Goal: Find specific page/section

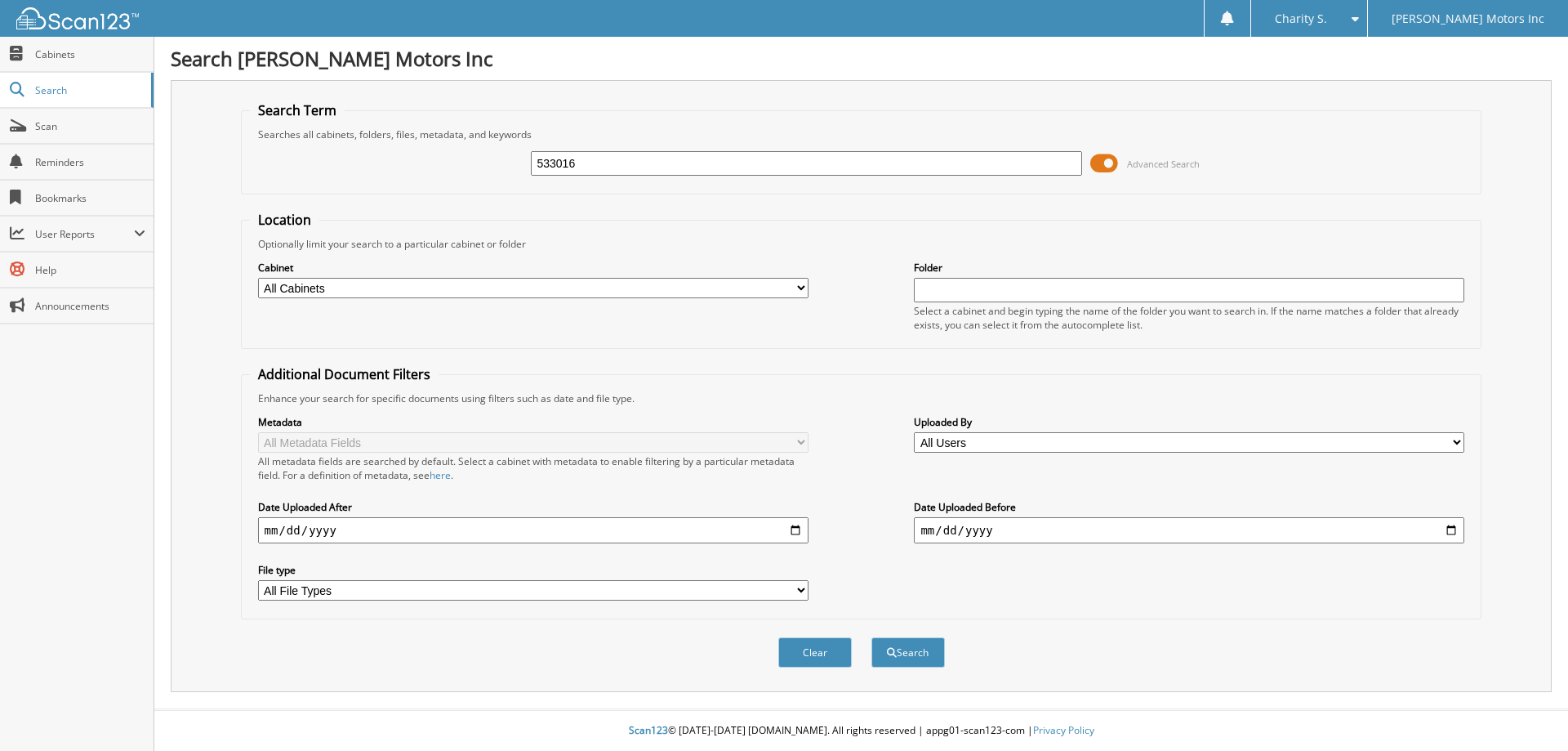
type input "533016"
click at [871, 637] on button "Search" at bounding box center [908, 652] width 74 height 30
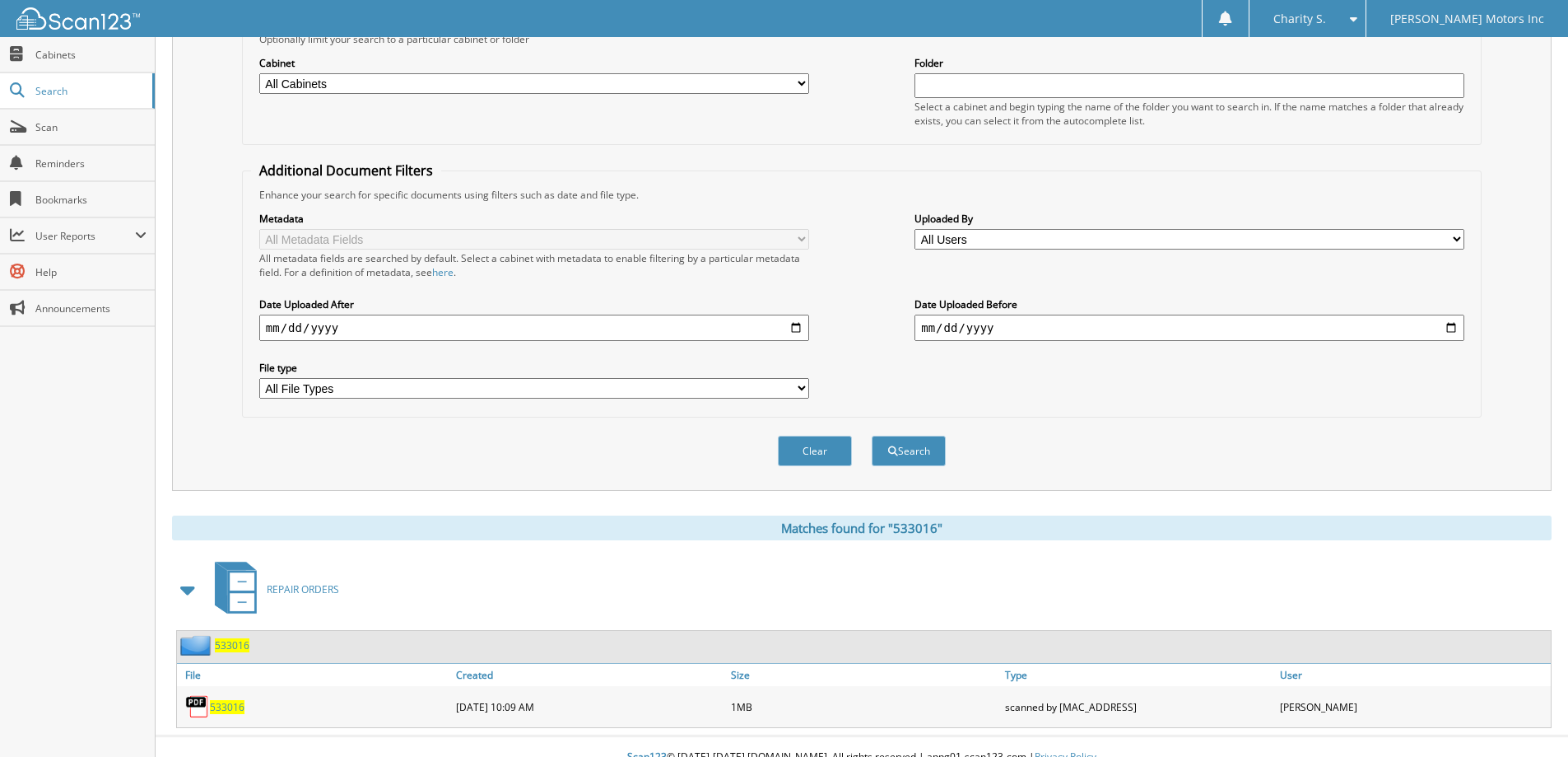
scroll to position [228, 0]
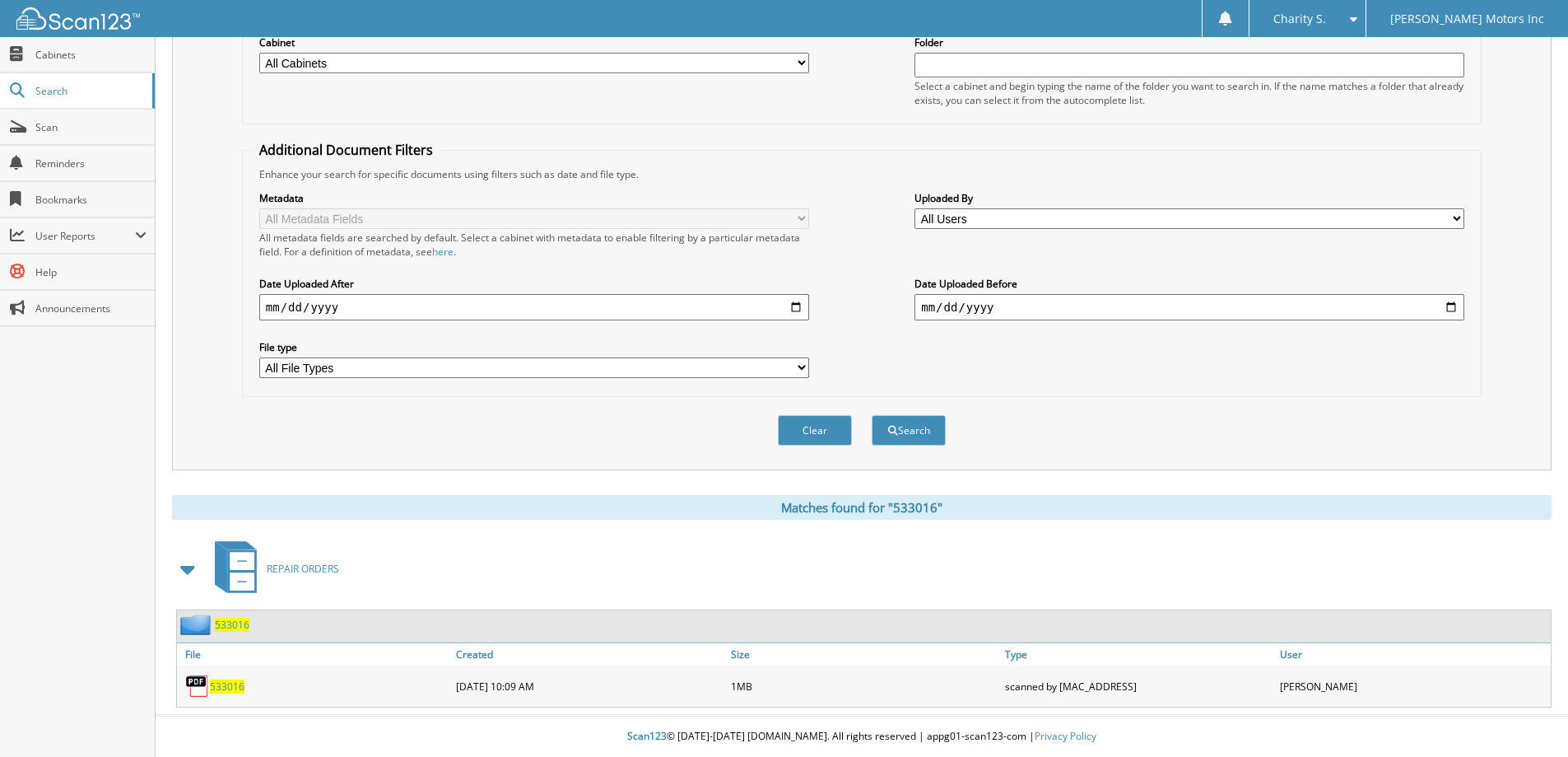
drag, startPoint x: 423, startPoint y: 592, endPoint x: 397, endPoint y: 622, distance: 39.7
click at [414, 597] on div "REPAIR ORDERS" at bounding box center [861, 568] width 1379 height 65
click at [239, 680] on span "533016" at bounding box center [227, 686] width 34 height 14
